Goal: Information Seeking & Learning: Find specific fact

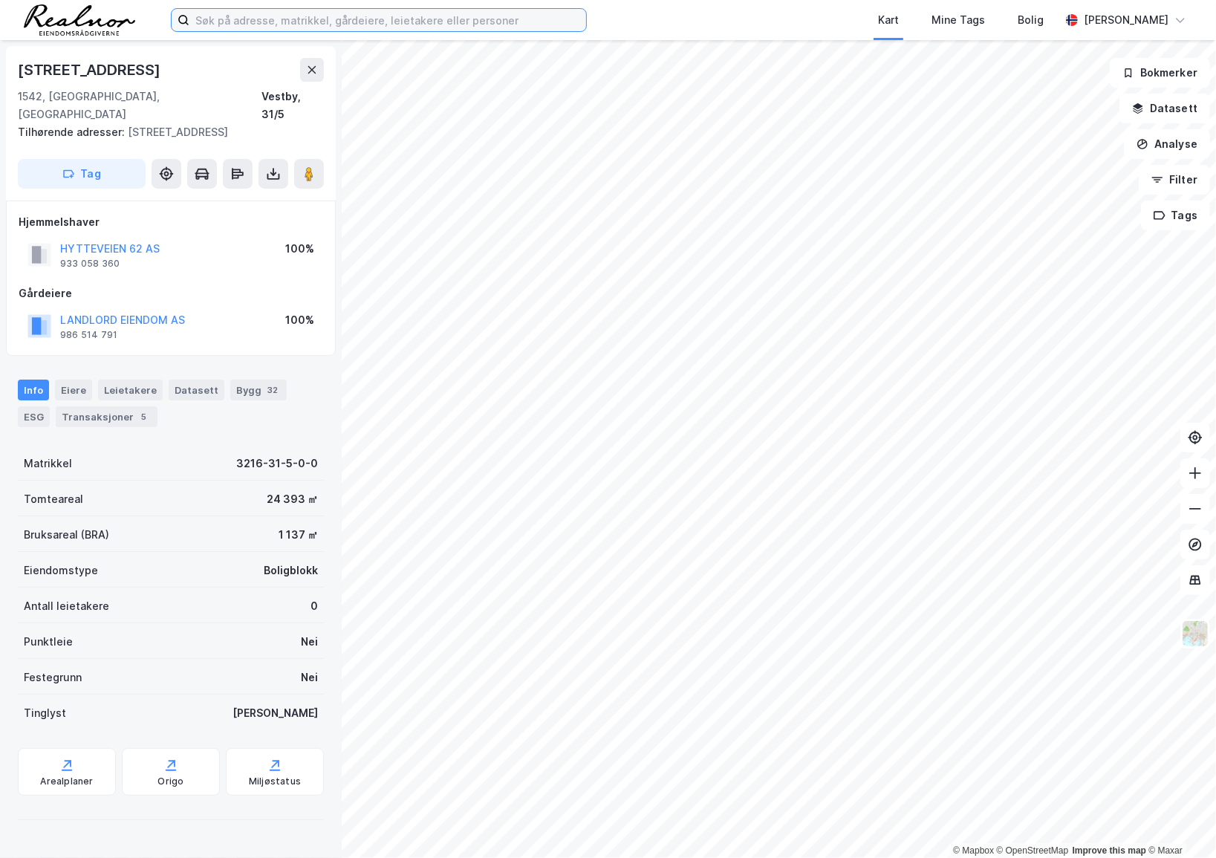
click at [367, 22] on input at bounding box center [387, 20] width 397 height 22
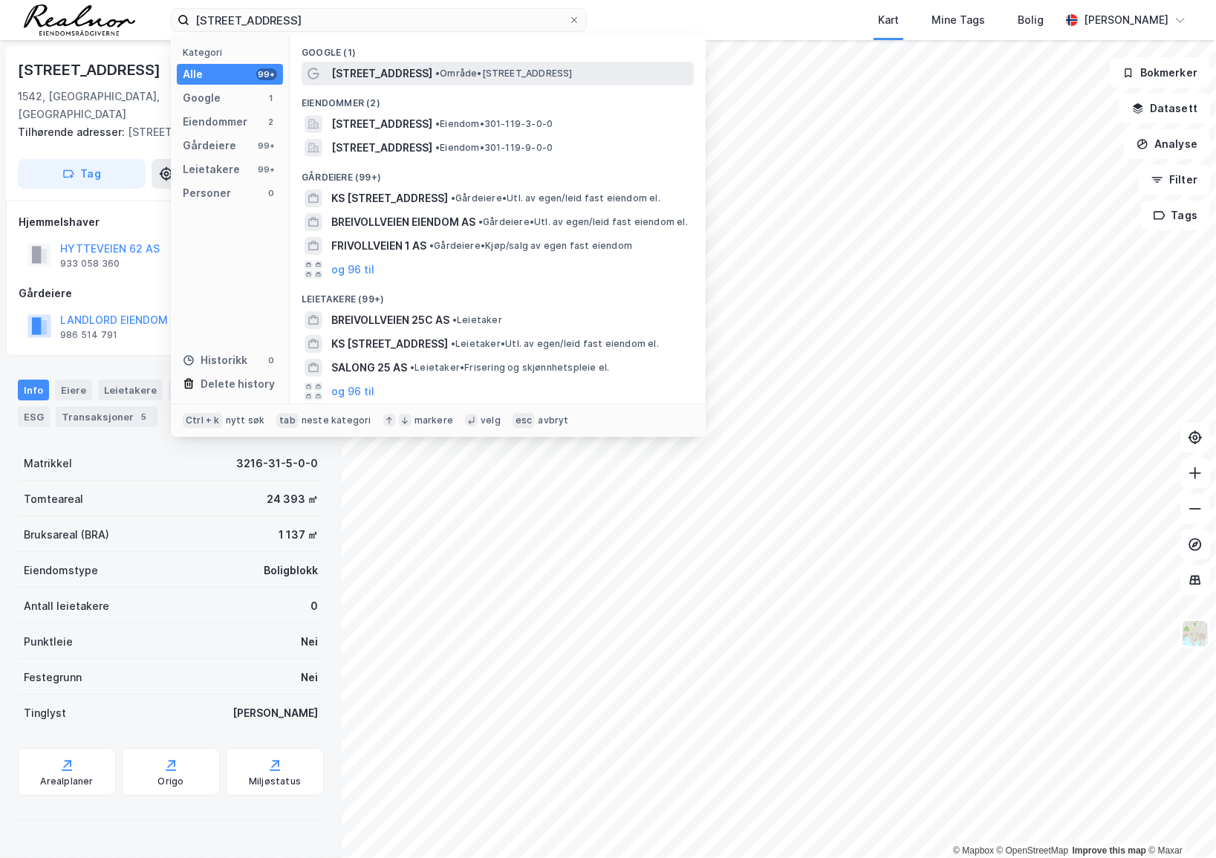
click at [428, 62] on div "[STREET_ADDRESS] • Område • [STREET_ADDRESS]" at bounding box center [498, 74] width 392 height 24
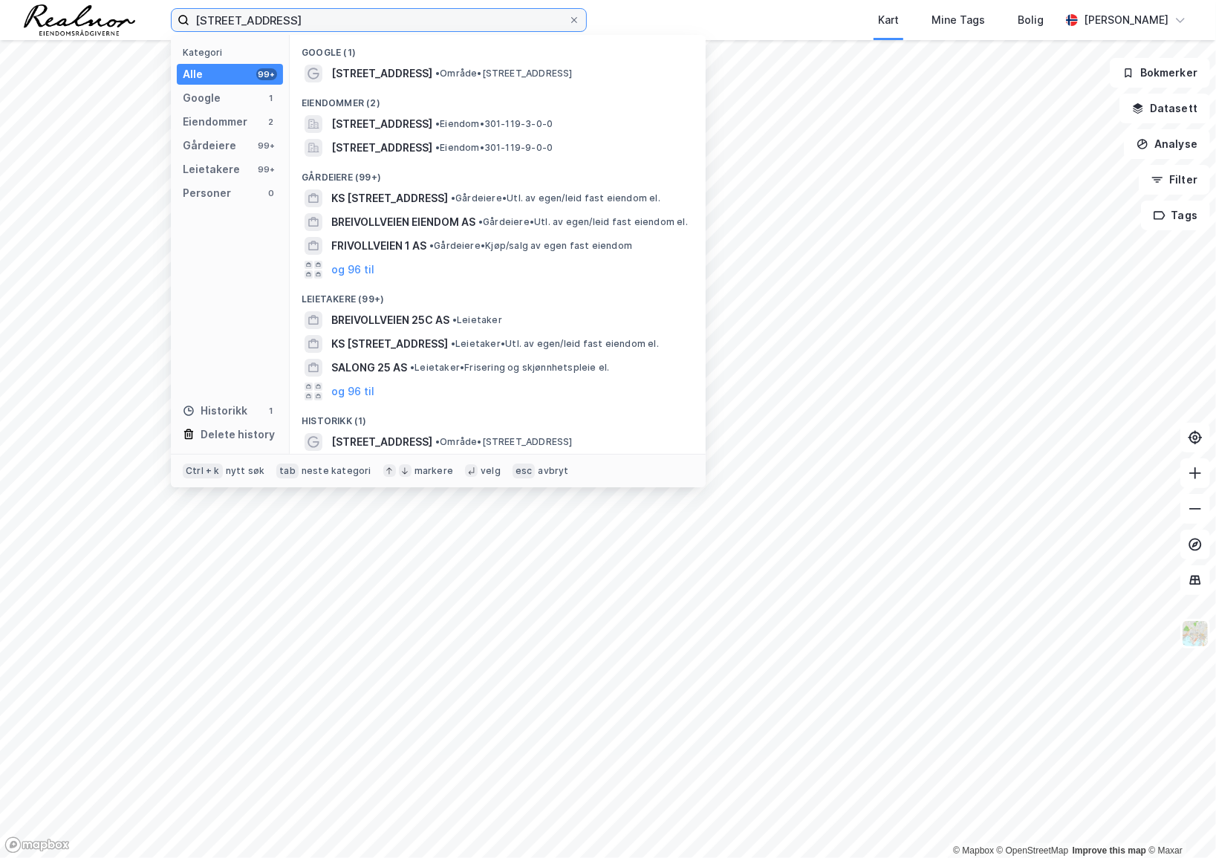
click at [344, 19] on input "[STREET_ADDRESS]" at bounding box center [378, 20] width 379 height 22
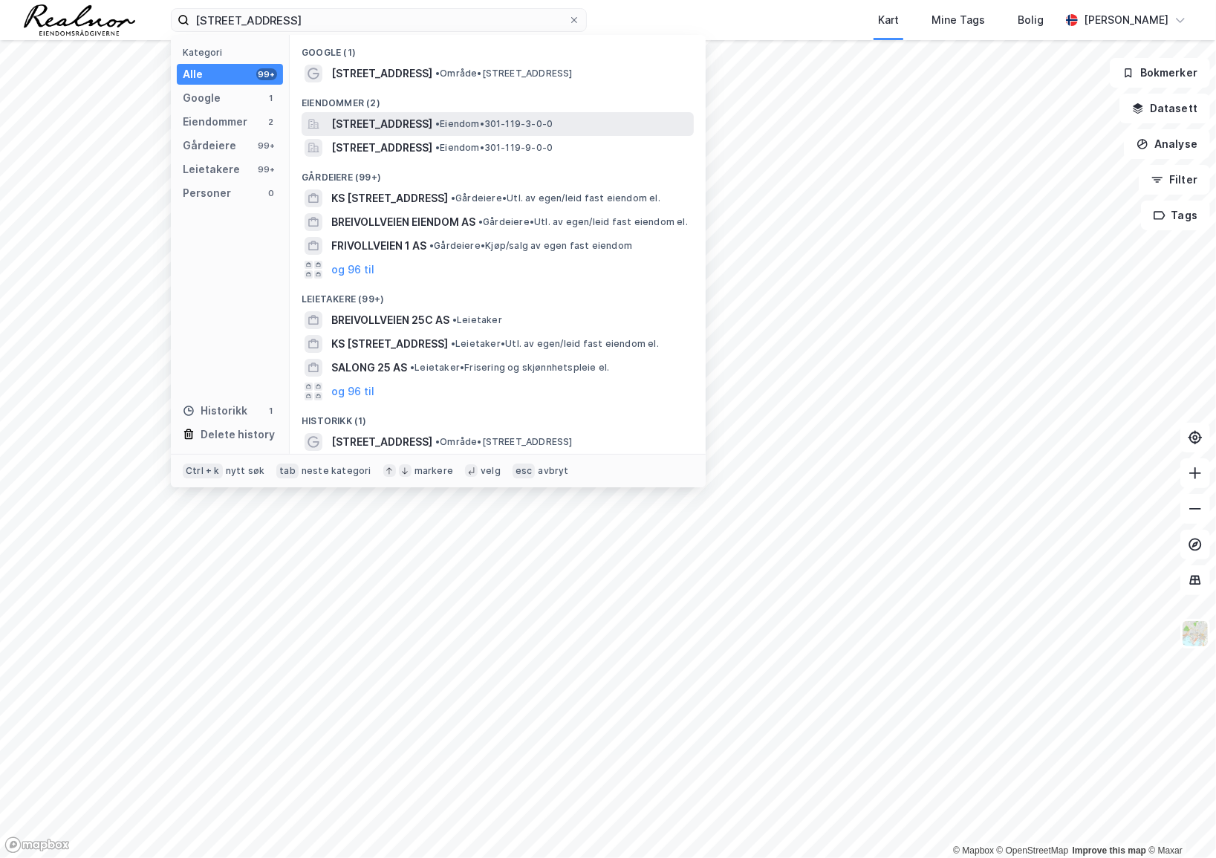
click at [359, 125] on span "[STREET_ADDRESS]" at bounding box center [381, 124] width 101 height 18
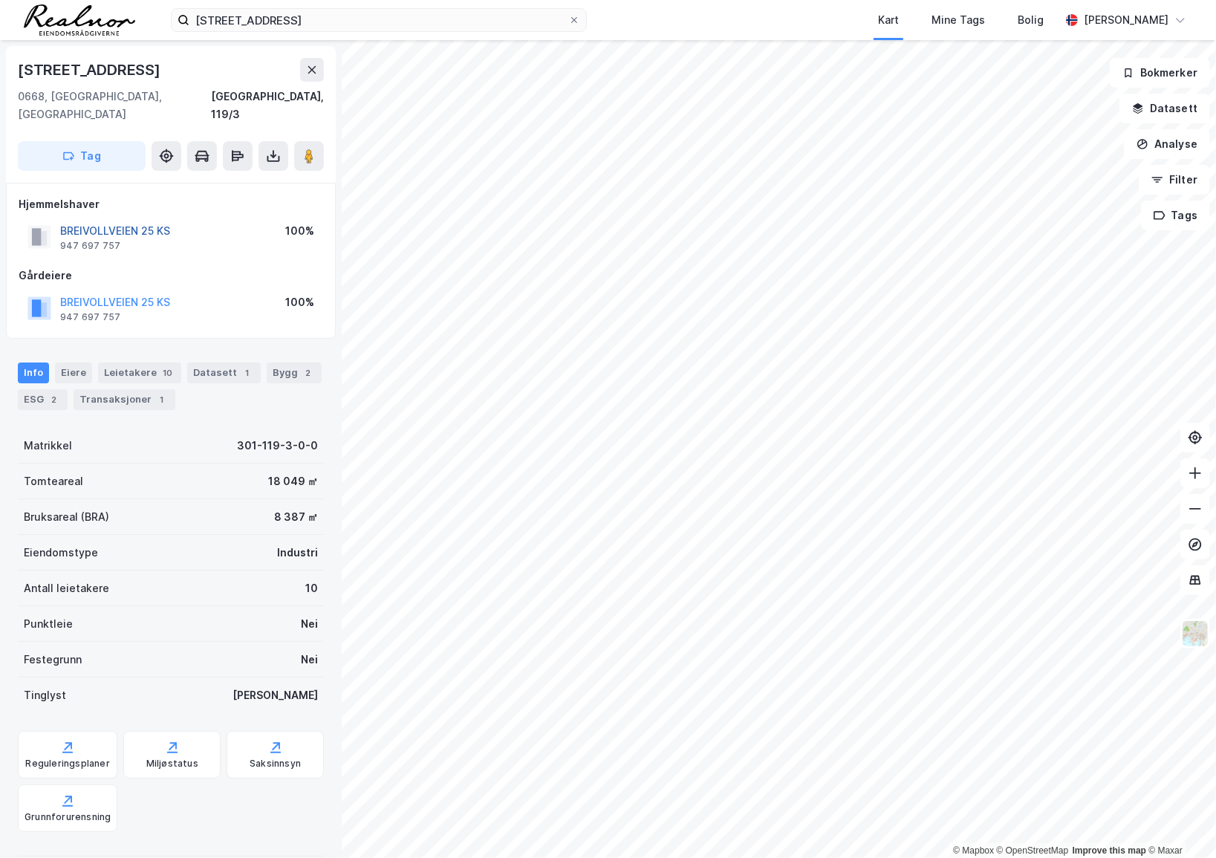
click at [0, 0] on button "BREIVOLLVEIEN 25 KS" at bounding box center [0, 0] width 0 height 0
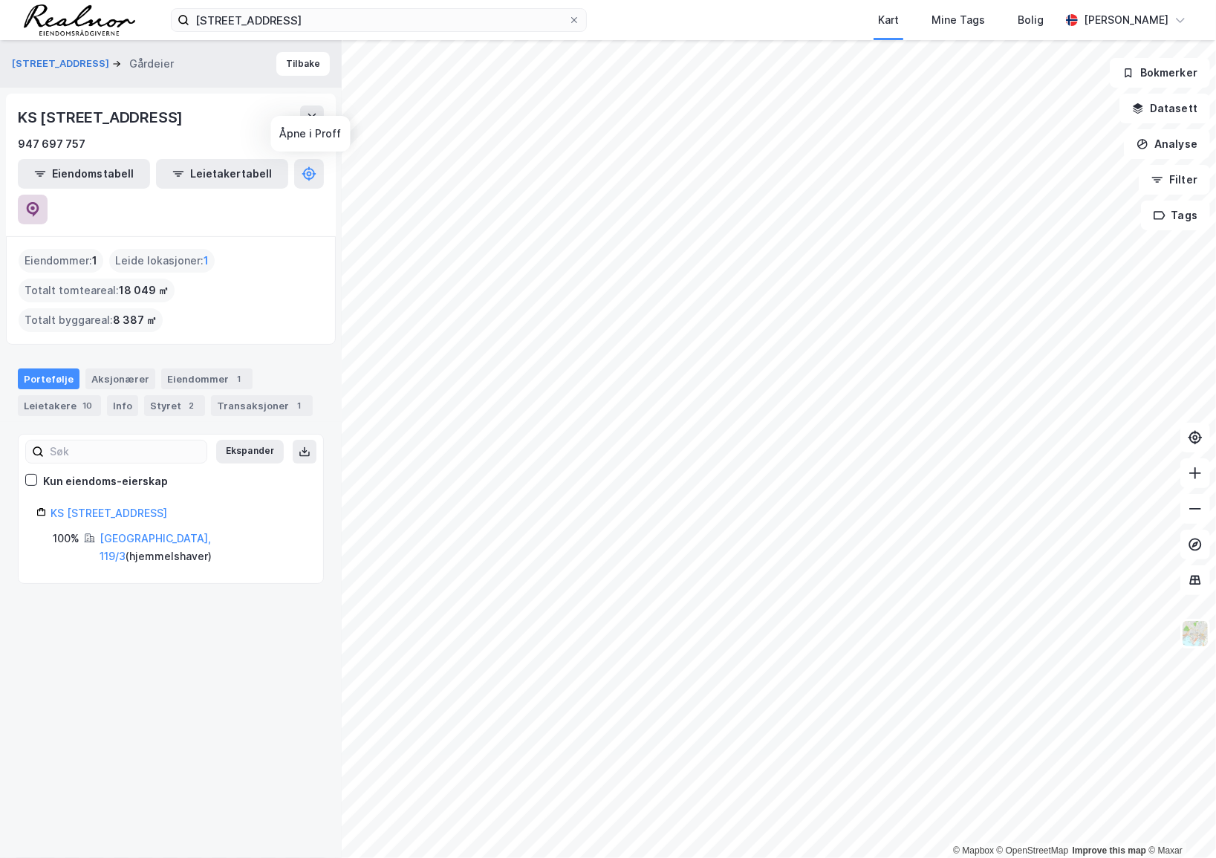
click at [35, 206] on icon at bounding box center [32, 208] width 4 height 4
click at [296, 64] on button "Tilbake" at bounding box center [302, 64] width 53 height 24
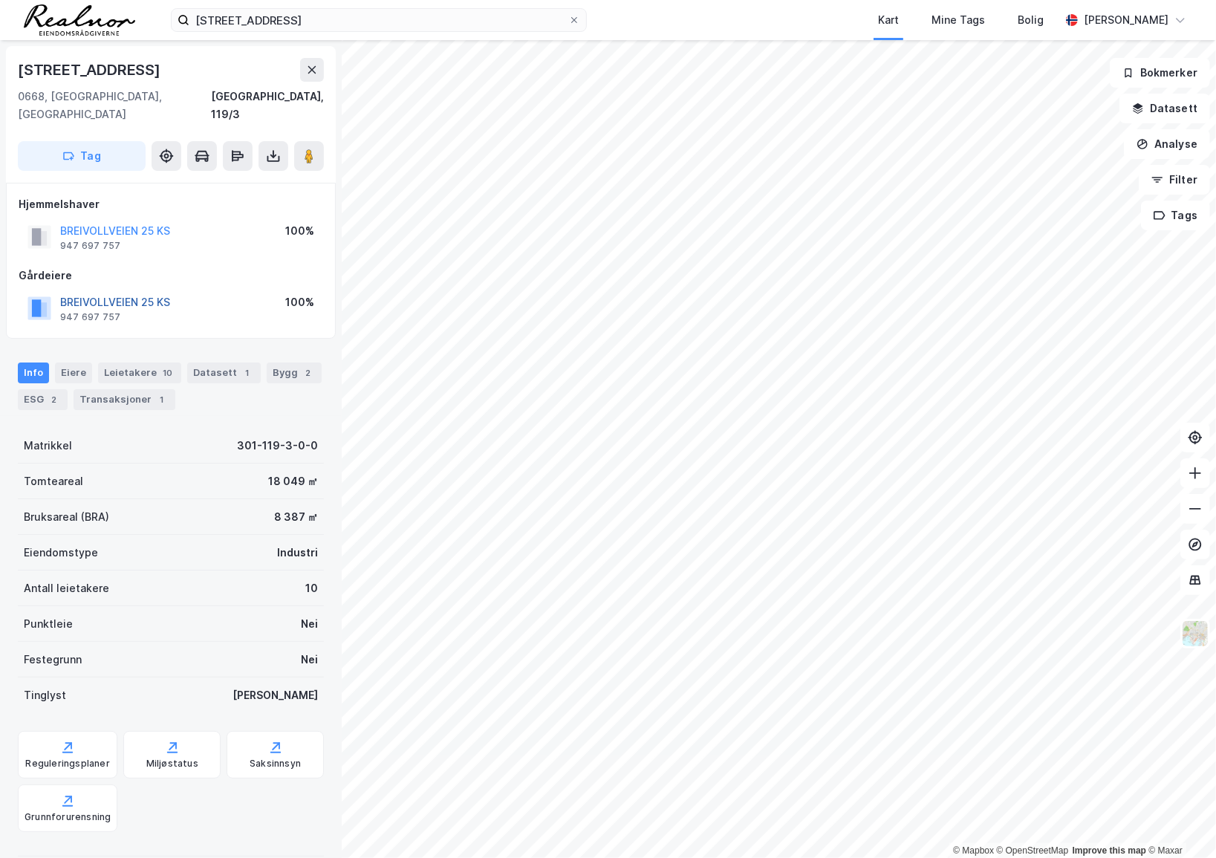
click at [0, 0] on button "BREIVOLLVEIEN 25 KS" at bounding box center [0, 0] width 0 height 0
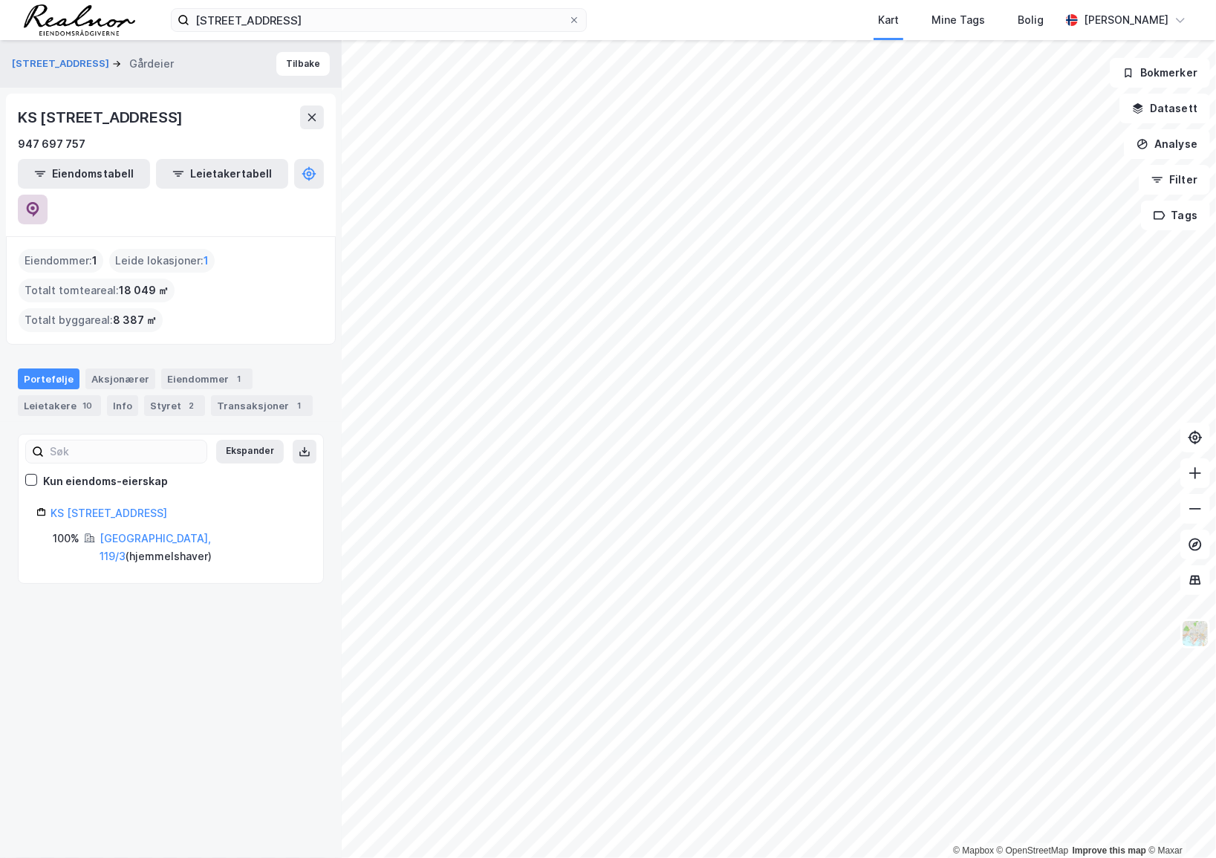
click at [48, 195] on button at bounding box center [33, 210] width 30 height 30
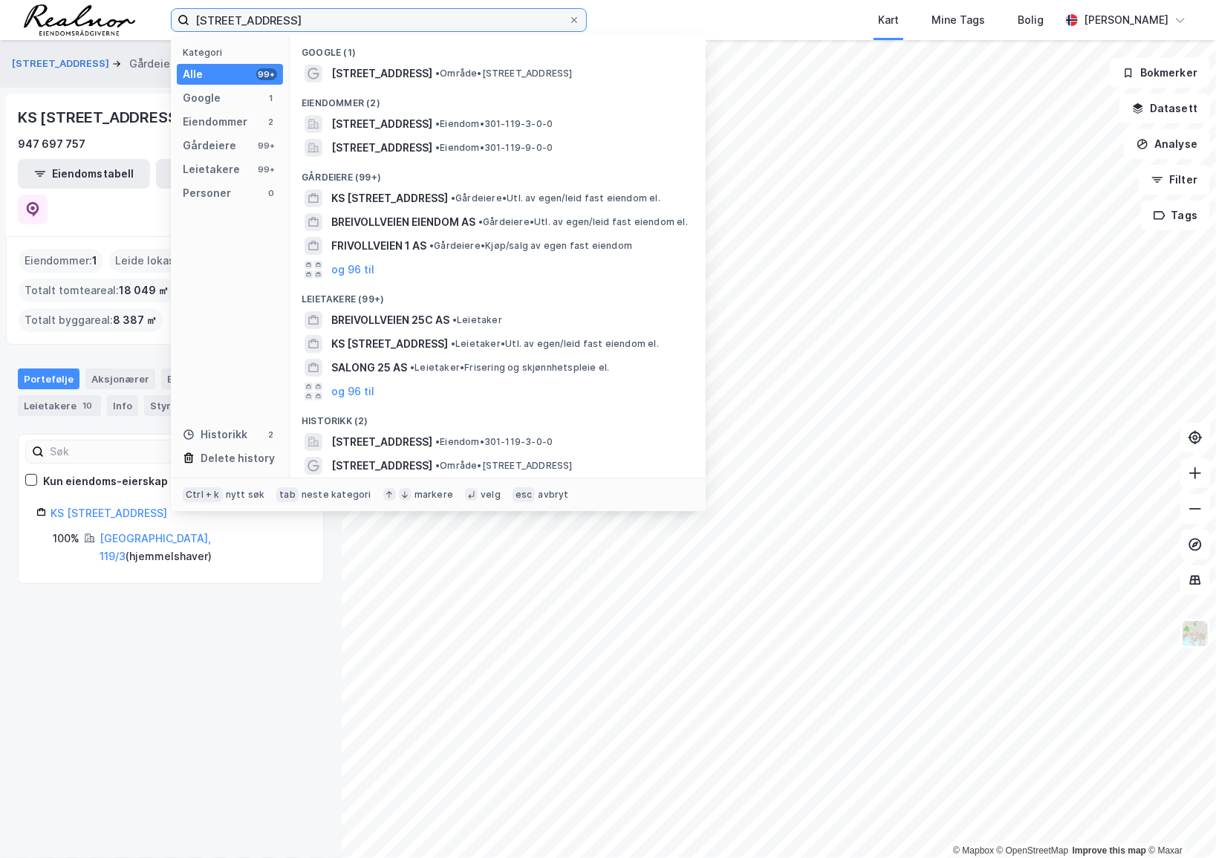
drag, startPoint x: 386, startPoint y: 19, endPoint x: 67, endPoint y: 16, distance: 319.5
click at [67, 16] on div "breivollveien 25 Kategori Alle 99+ Google 1 Eiendommer 2 Gårdeiere 99+ Leietake…" at bounding box center [608, 20] width 1216 height 40
paste input "[STREET_ADDRESS]"
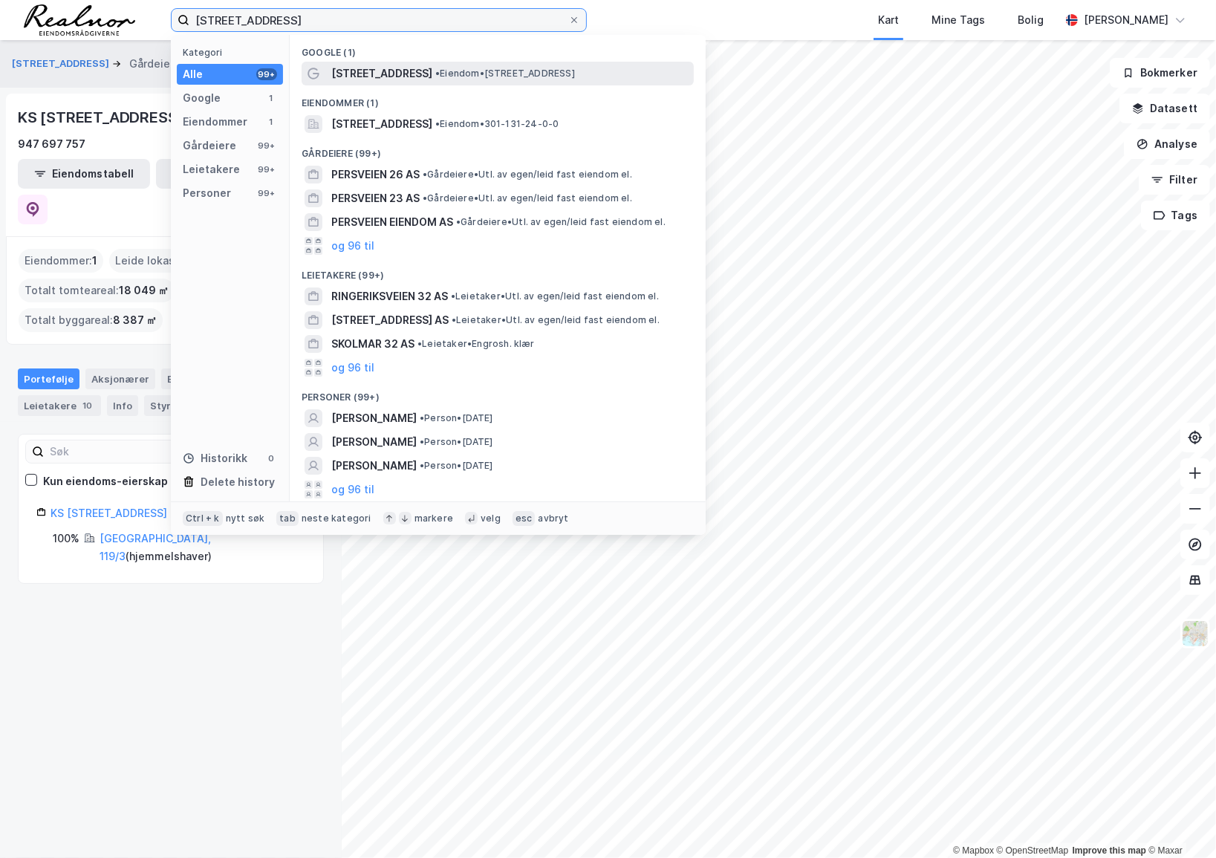
type input "[STREET_ADDRESS]"
click at [394, 75] on span "[STREET_ADDRESS]" at bounding box center [381, 74] width 101 height 18
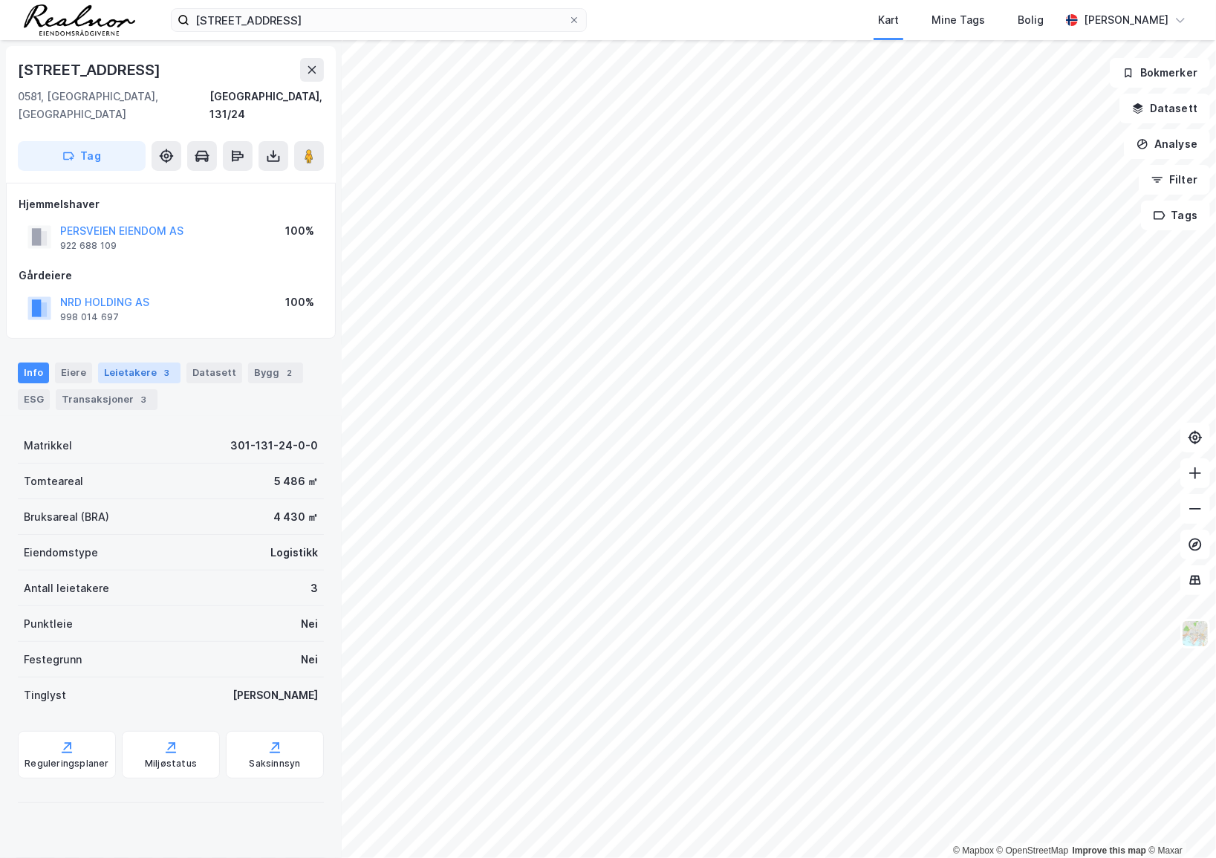
click at [141, 363] on div "Leietakere 3" at bounding box center [139, 373] width 82 height 21
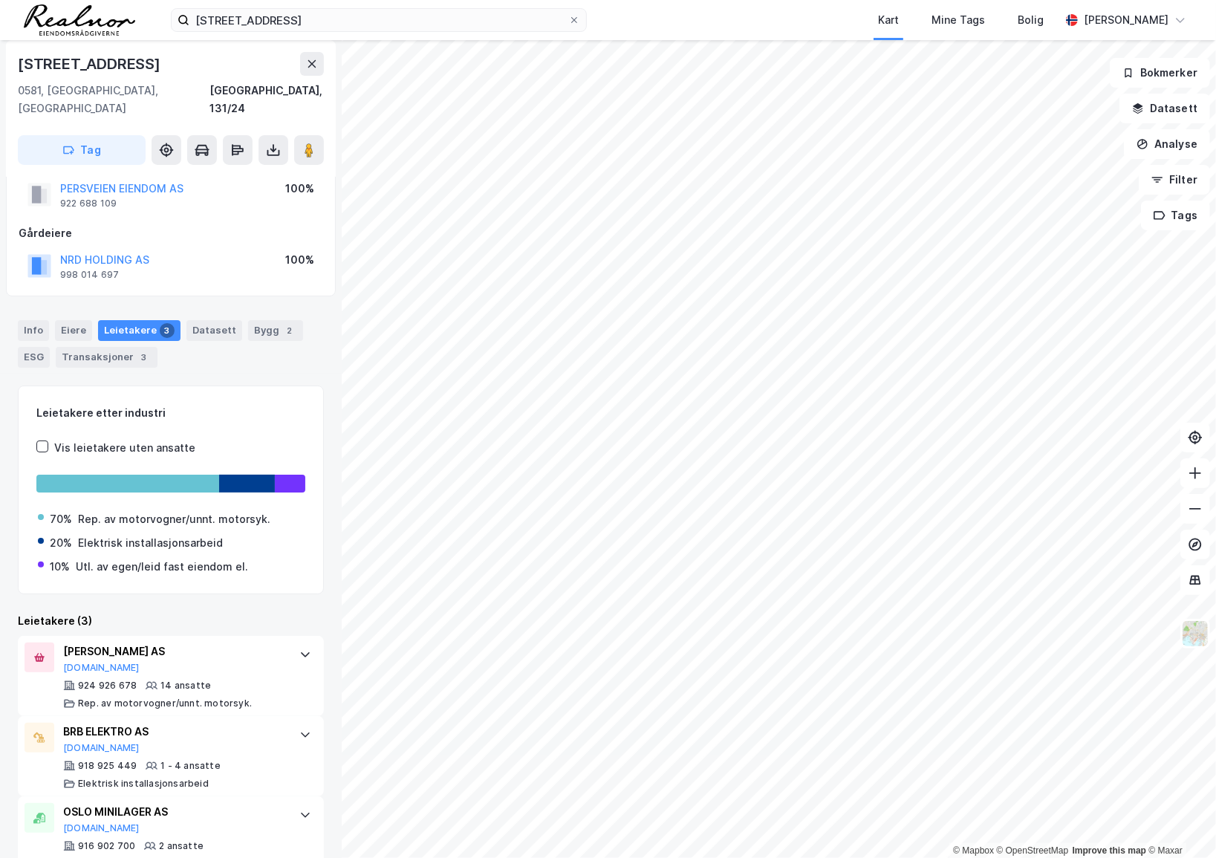
scroll to position [60, 0]
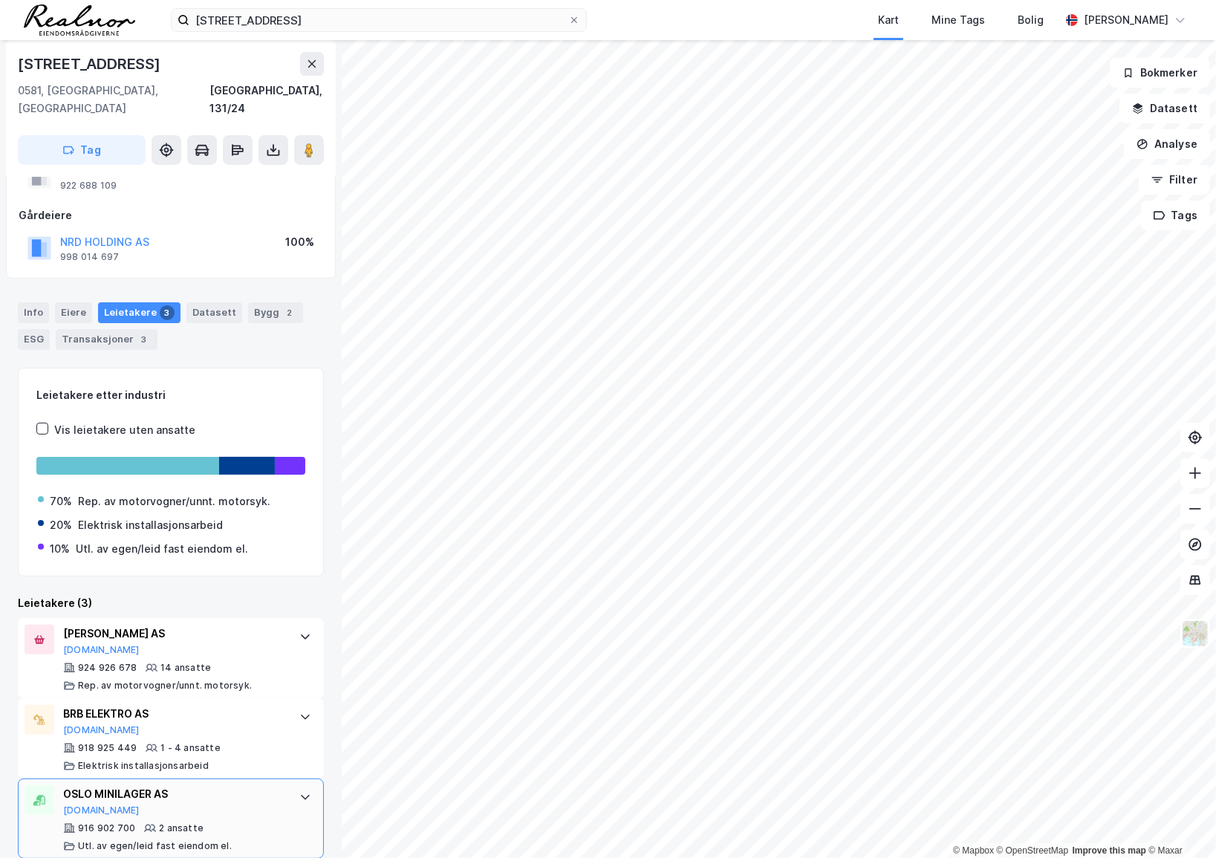
click at [199, 802] on div "OSLO MINILAGER AS [DOMAIN_NAME] 916 902 700 2 ansatte Utl. av egen/leid fast ei…" at bounding box center [173, 818] width 221 height 67
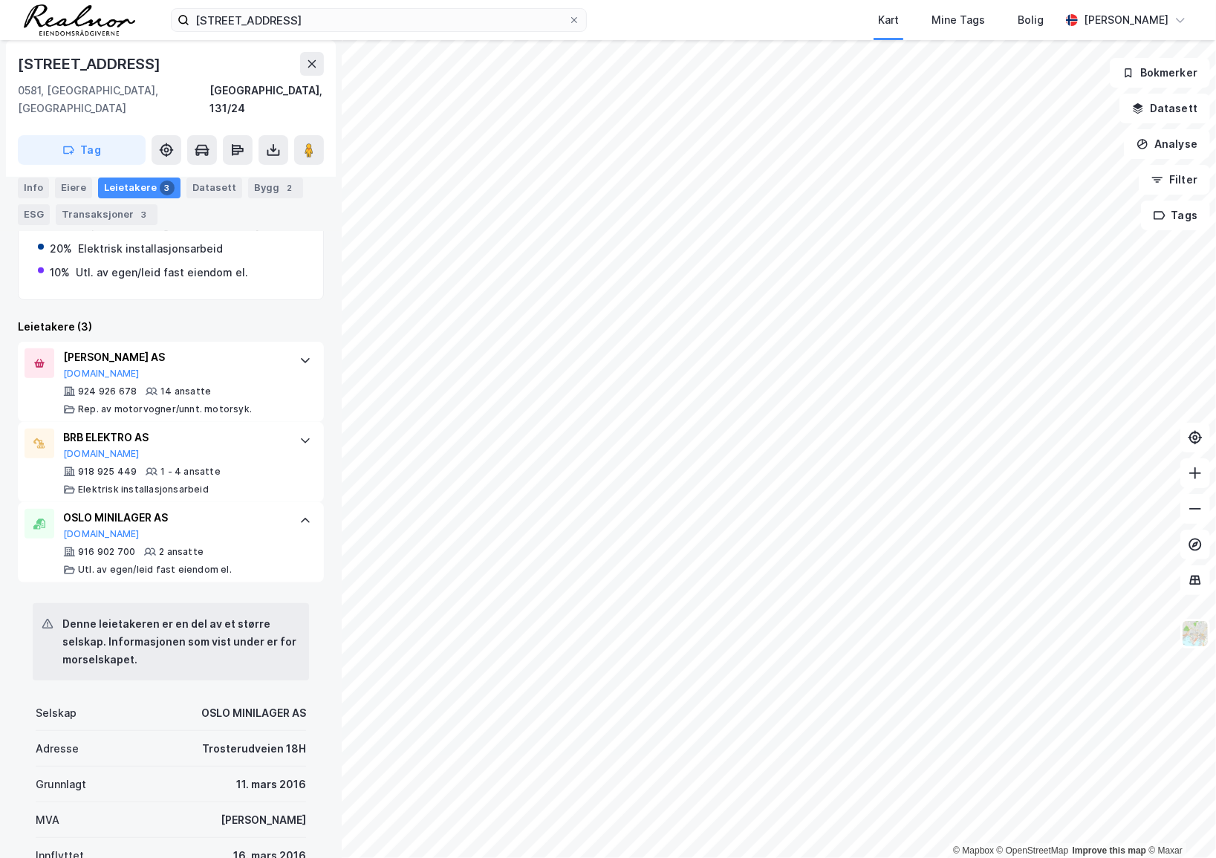
scroll to position [337, 0]
